Goal: Task Accomplishment & Management: Manage account settings

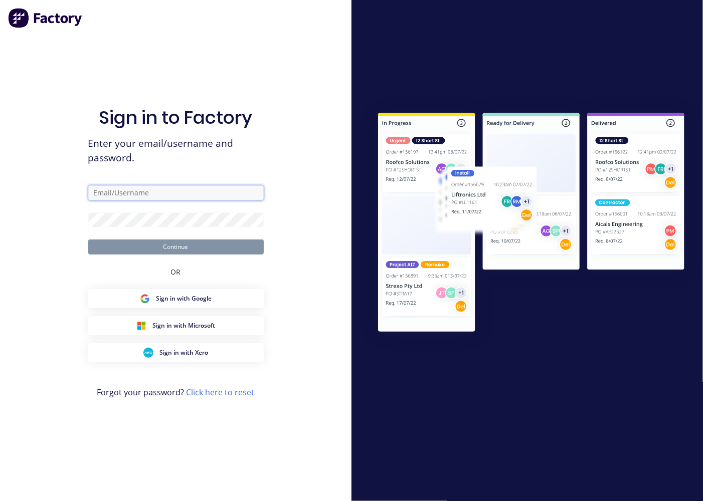
click at [95, 193] on input "text" at bounding box center [175, 192] width 175 height 15
type input "[EMAIL_ADDRESS][DOMAIN_NAME]"
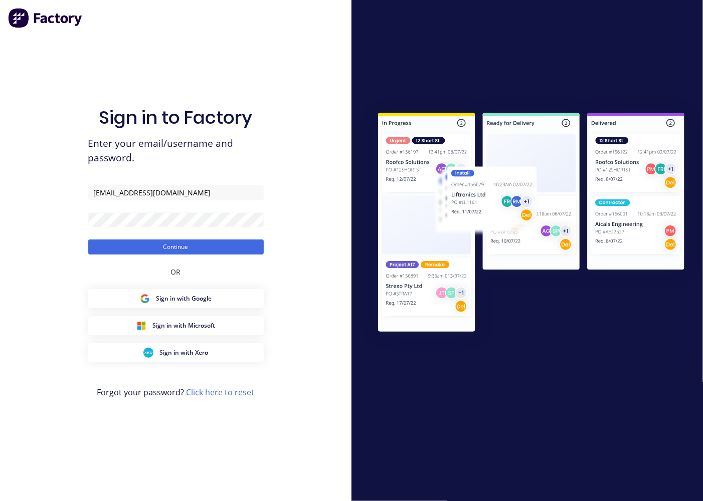
click at [205, 246] on button "Continue" at bounding box center [175, 247] width 175 height 15
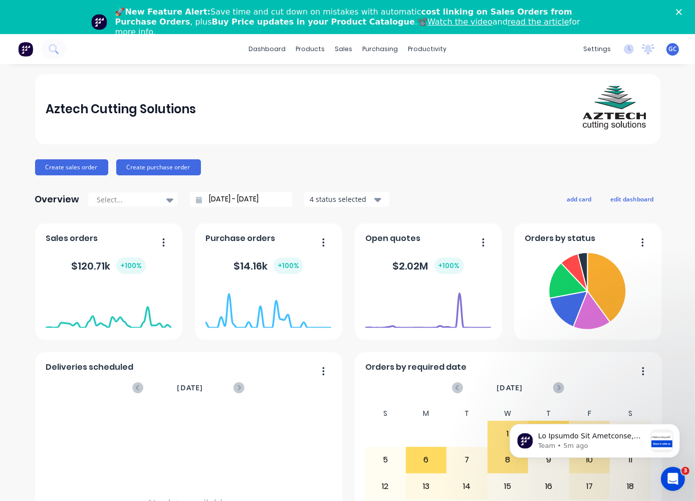
click at [669, 51] on span "GC" at bounding box center [673, 49] width 9 height 9
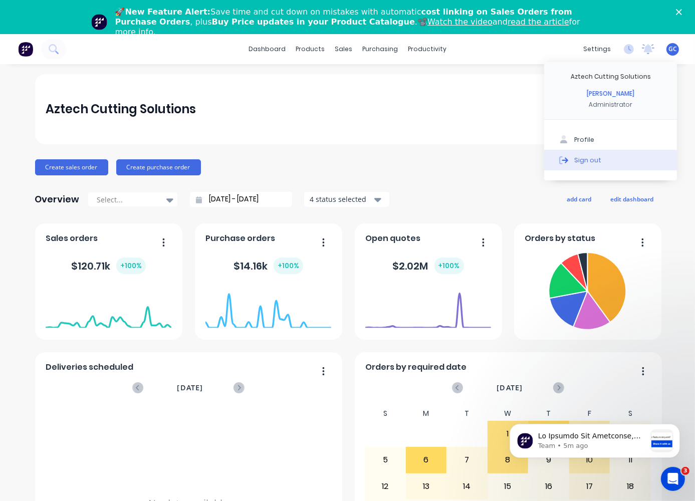
click at [581, 160] on div "Sign out" at bounding box center [588, 159] width 27 height 9
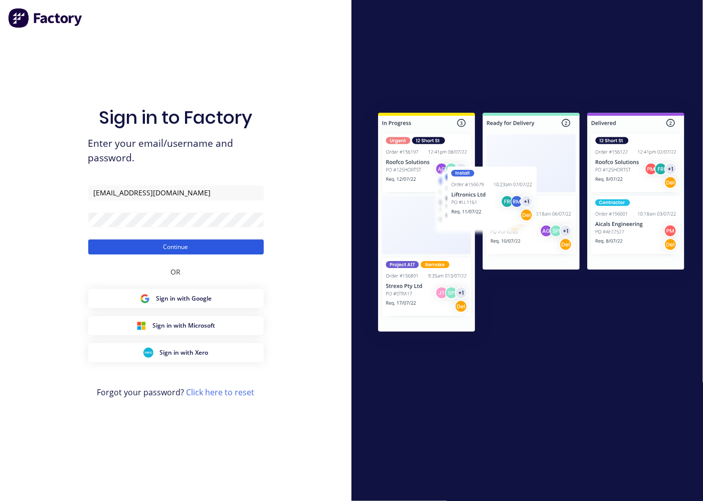
click at [183, 248] on button "Continue" at bounding box center [175, 247] width 175 height 15
